Goal: Complete application form

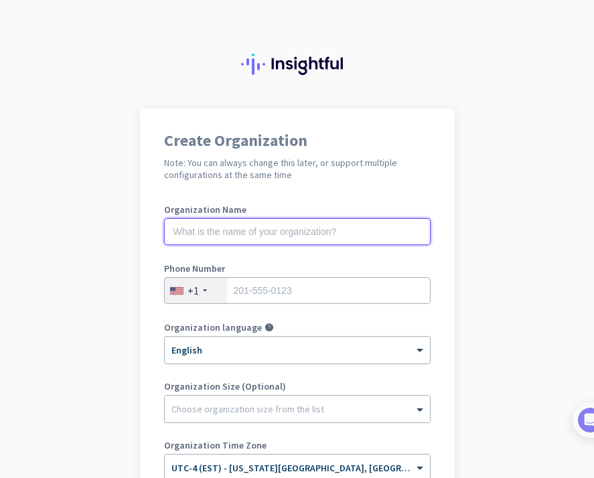
click at [306, 234] on input "text" at bounding box center [297, 231] width 267 height 27
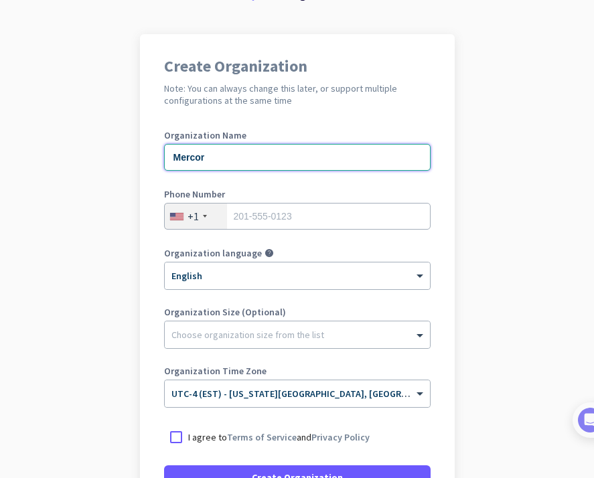
scroll to position [84, 0]
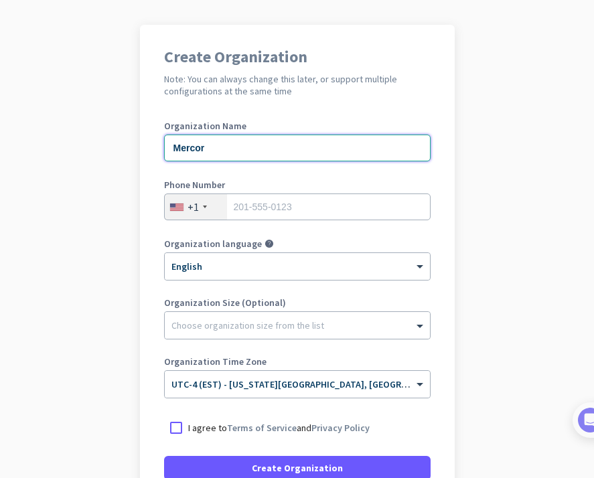
type input "Mercor"
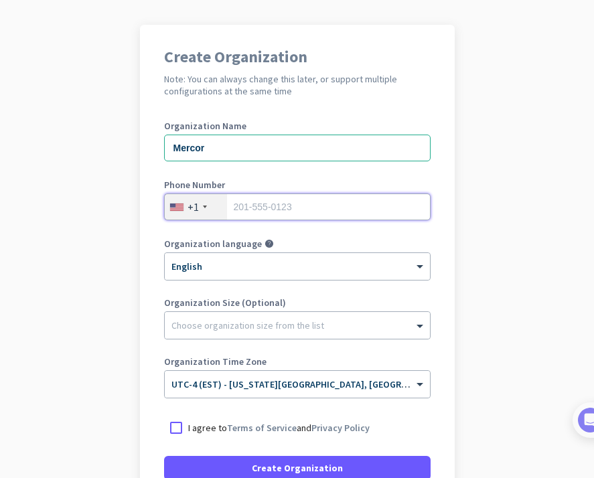
click at [287, 213] on input "tel" at bounding box center [297, 207] width 267 height 27
type input "2132487273"
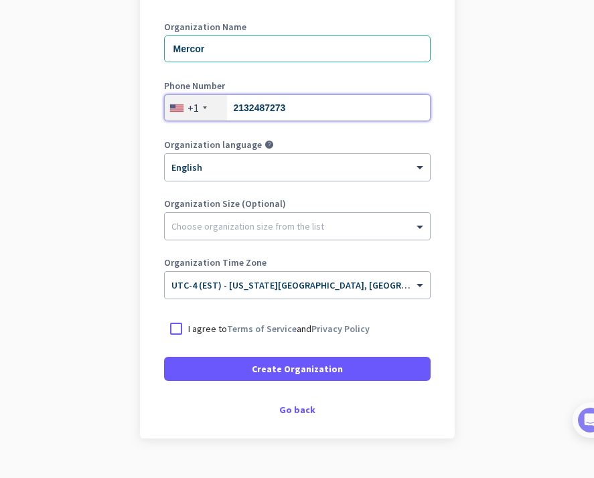
scroll to position [189, 0]
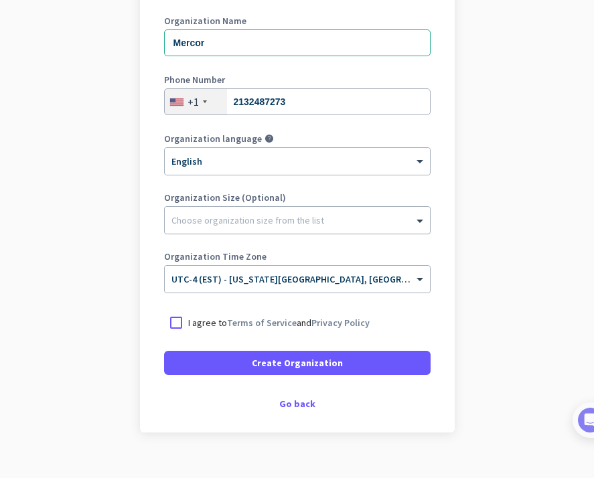
click at [298, 231] on div "Choose organization size from the list" at bounding box center [297, 220] width 265 height 27
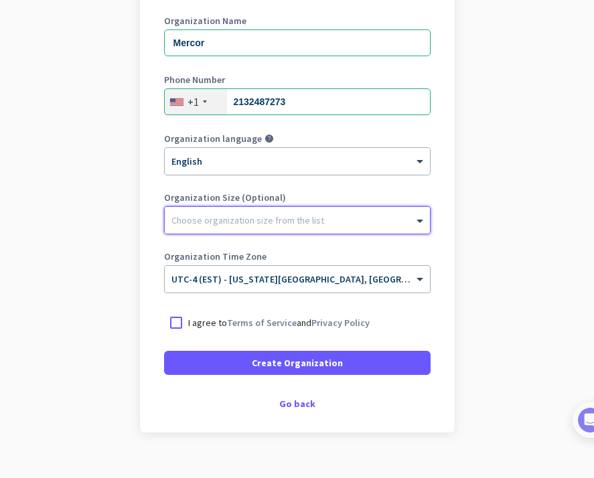
click at [298, 222] on div at bounding box center [297, 216] width 265 height 13
click at [304, 403] on div "Go back" at bounding box center [297, 403] width 267 height 9
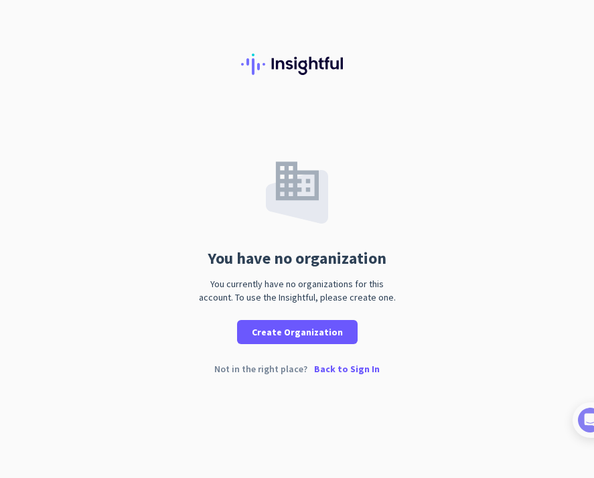
click at [344, 367] on p "Back to Sign In" at bounding box center [347, 369] width 66 height 9
